Goal: Navigation & Orientation: Find specific page/section

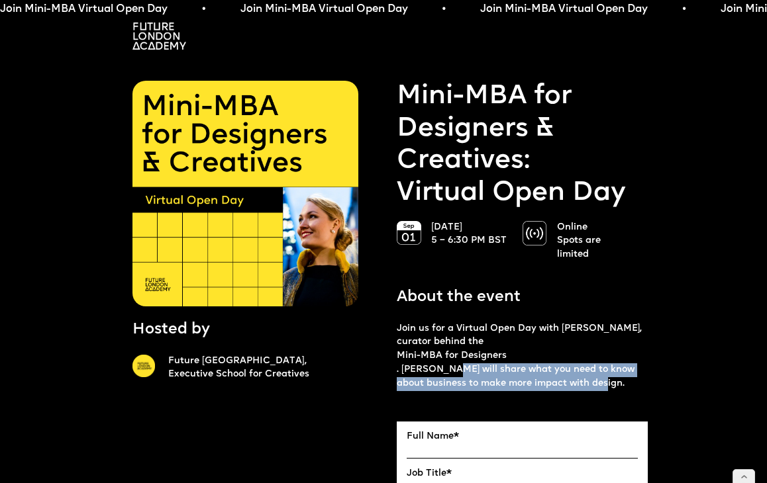
drag, startPoint x: 448, startPoint y: 356, endPoint x: 600, endPoint y: 376, distance: 154.2
click at [600, 376] on p "Join us for a Virtual Open Day with Ekaterina Solomeina, curator behind the Min…" at bounding box center [522, 356] width 251 height 69
copy p "will share what you need to know about business to make more impact with design."
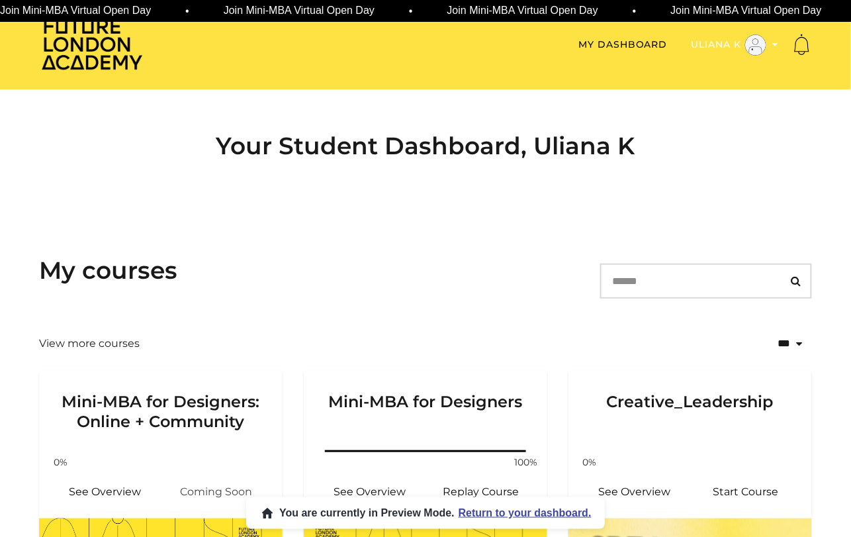
click at [708, 39] on button "Uliana K" at bounding box center [735, 44] width 87 height 21
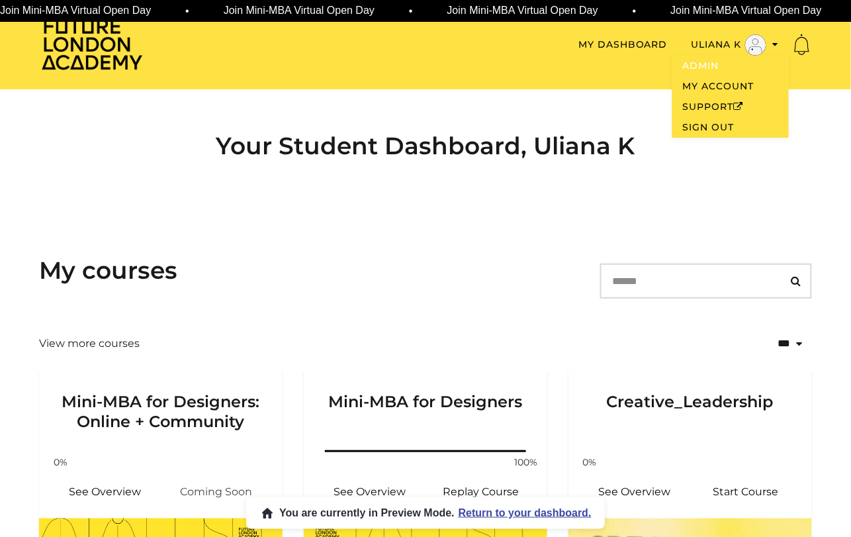
click at [701, 66] on link "Admin" at bounding box center [731, 66] width 117 height 21
